Goal: Transaction & Acquisition: Purchase product/service

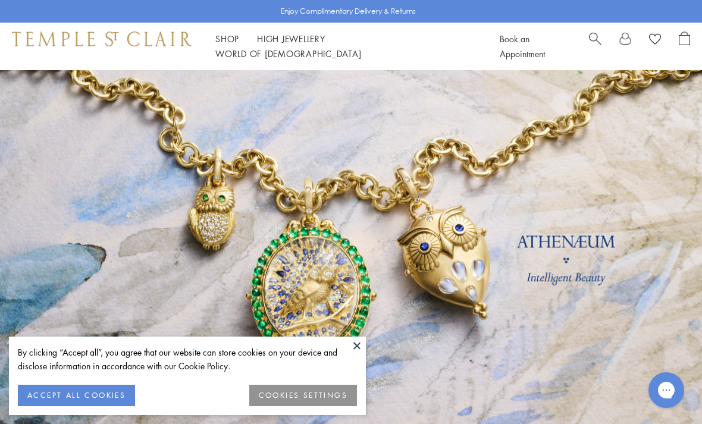
click at [352, 347] on button at bounding box center [357, 346] width 18 height 18
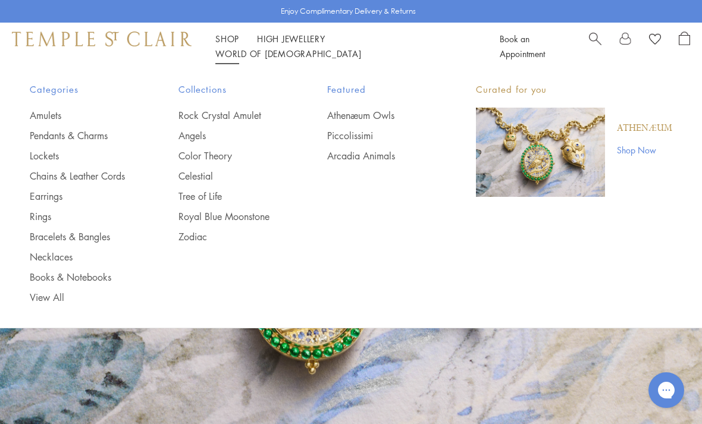
click at [93, 138] on link "Pendants & Charms" at bounding box center [80, 135] width 101 height 13
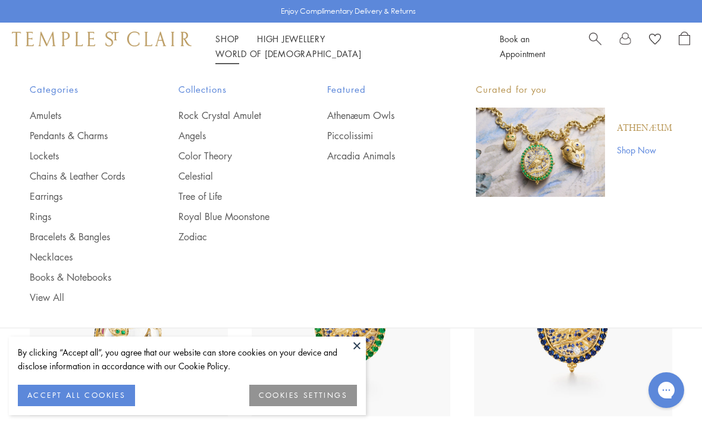
click at [185, 133] on link "Angels" at bounding box center [229, 135] width 101 height 13
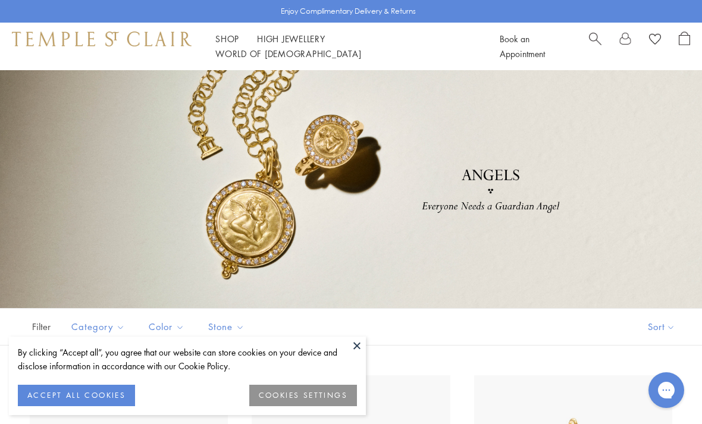
click at [353, 335] on div "Filter Sort Category Earrings Pendants Rings Color Gold Stone" at bounding box center [351, 326] width 702 height 37
click at [353, 343] on button at bounding box center [357, 346] width 18 height 18
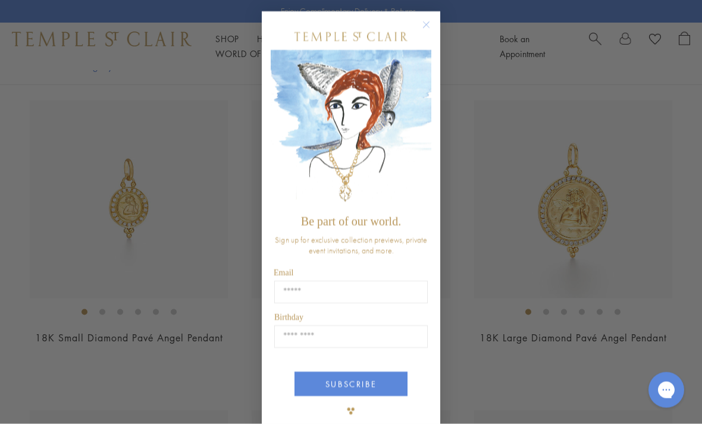
scroll to position [278, 0]
click at [430, 30] on circle "Close dialog" at bounding box center [426, 25] width 14 height 14
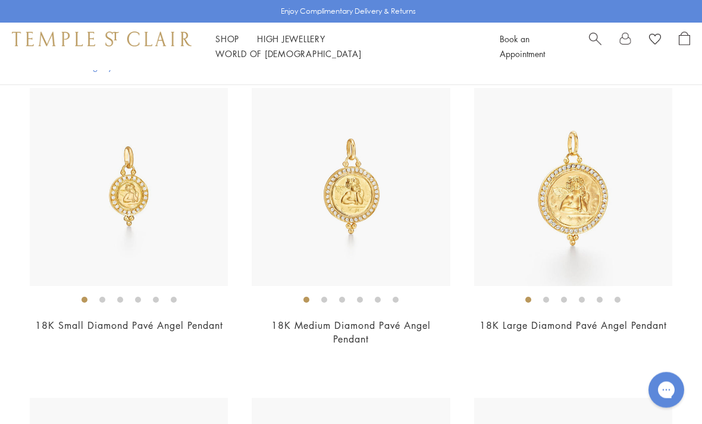
scroll to position [287, 0]
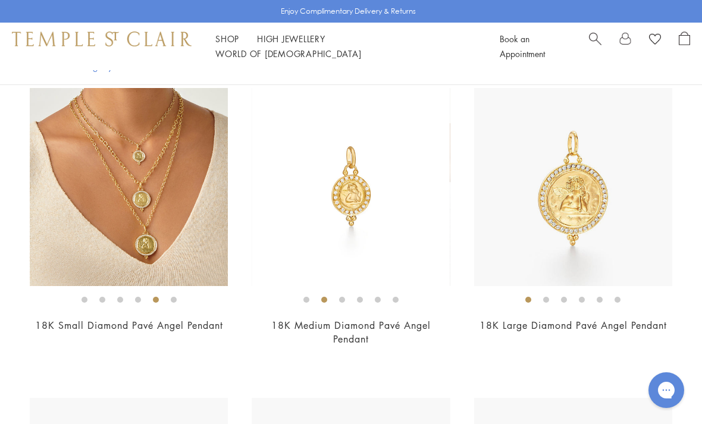
click at [140, 182] on img at bounding box center [129, 187] width 198 height 198
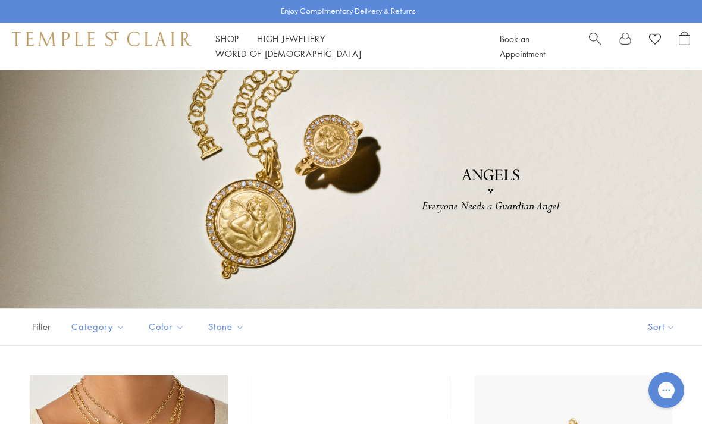
scroll to position [325, 0]
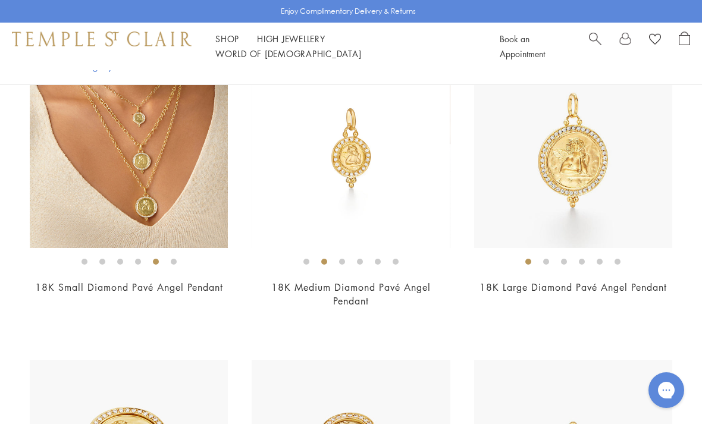
click at [86, 199] on img at bounding box center [129, 149] width 198 height 198
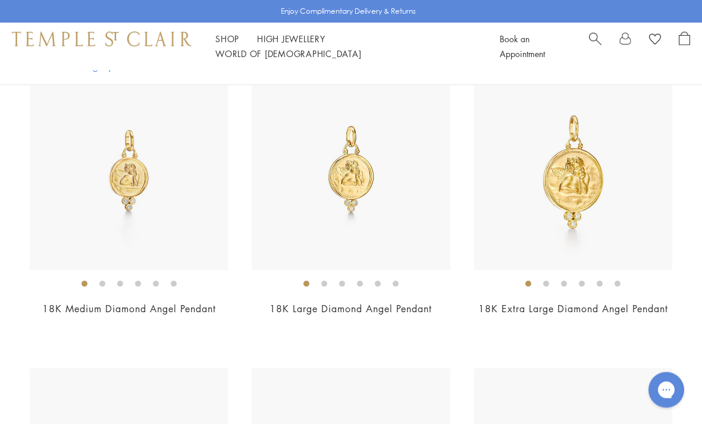
scroll to position [858, 0]
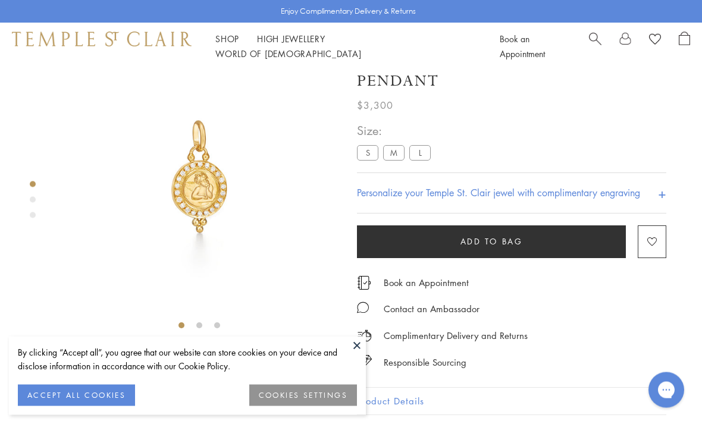
scroll to position [70, 0]
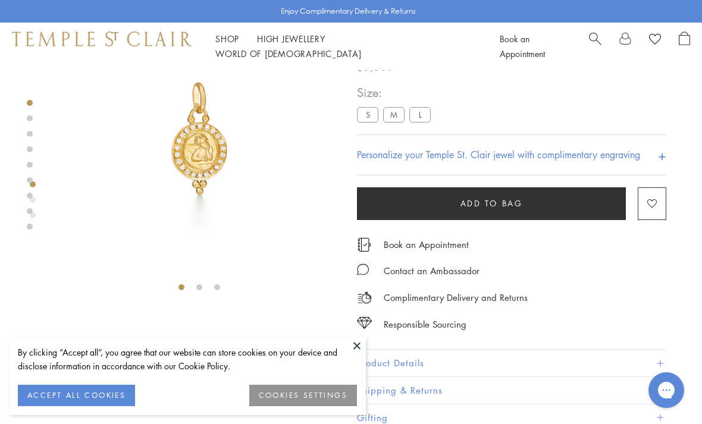
click at [353, 346] on button at bounding box center [357, 346] width 18 height 18
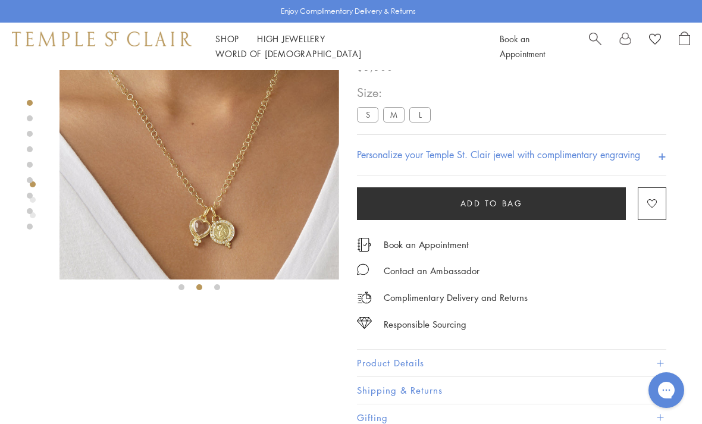
click at [198, 186] on img at bounding box center [200, 140] width 280 height 280
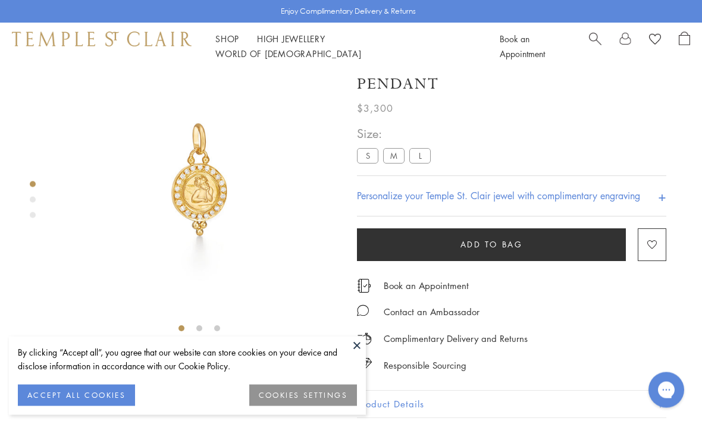
scroll to position [70, 0]
